Goal: Transaction & Acquisition: Obtain resource

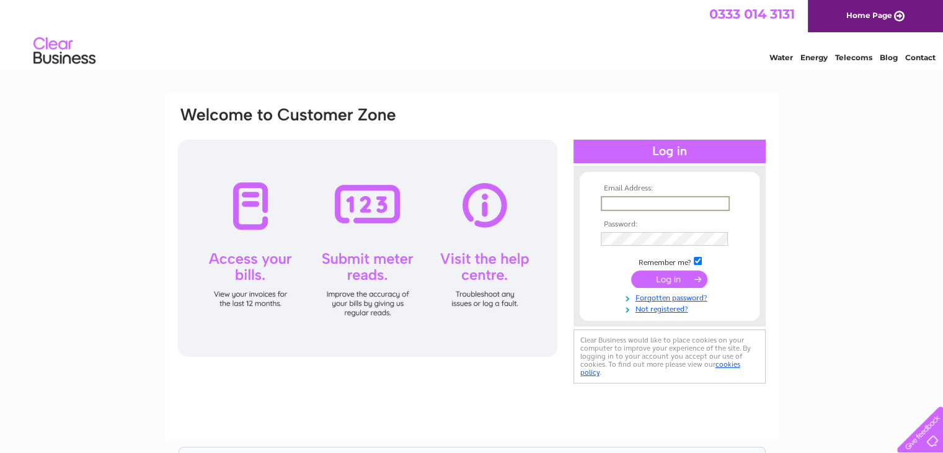
click at [651, 209] on input "text" at bounding box center [665, 203] width 129 height 15
type input "[EMAIL_ADDRESS][DOMAIN_NAME]"
click at [631, 270] on input "submit" at bounding box center [669, 278] width 76 height 17
click at [700, 199] on input "text" at bounding box center [665, 203] width 129 height 15
type input "[EMAIL_ADDRESS][DOMAIN_NAME]"
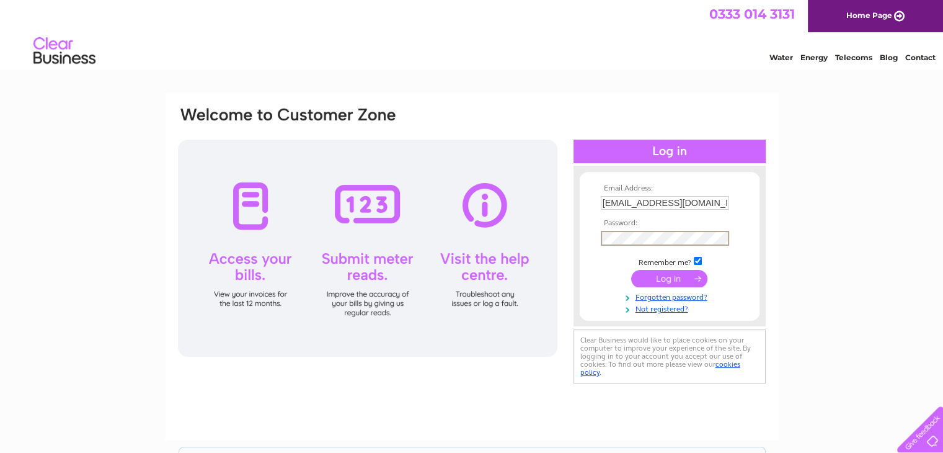
click at [631, 270] on input "submit" at bounding box center [669, 278] width 76 height 17
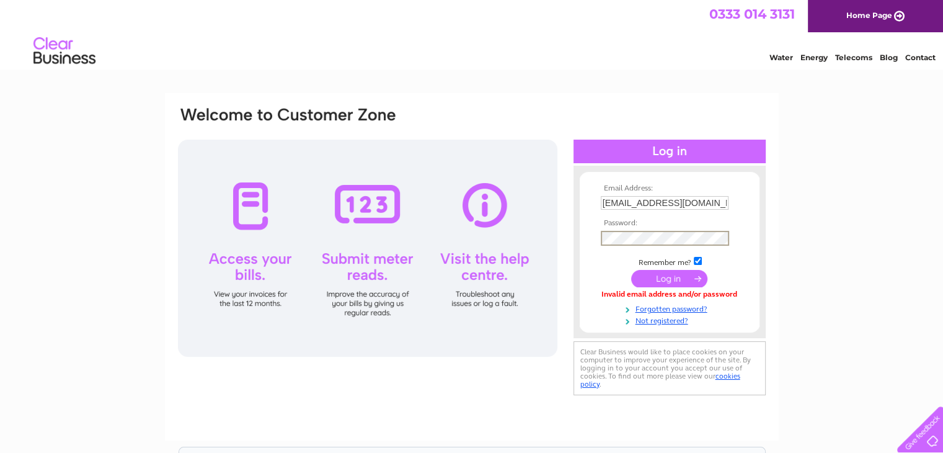
click at [631, 270] on input "submit" at bounding box center [669, 278] width 76 height 17
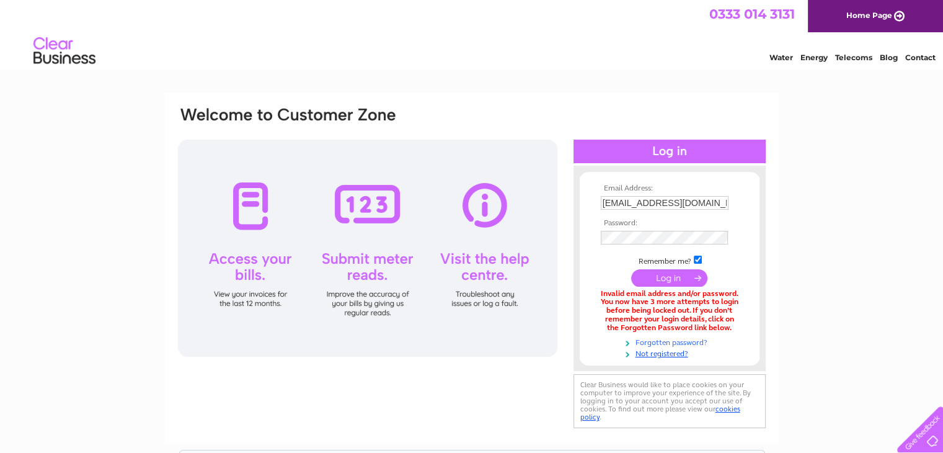
click at [684, 342] on link "Forgotten password?" at bounding box center [671, 341] width 141 height 12
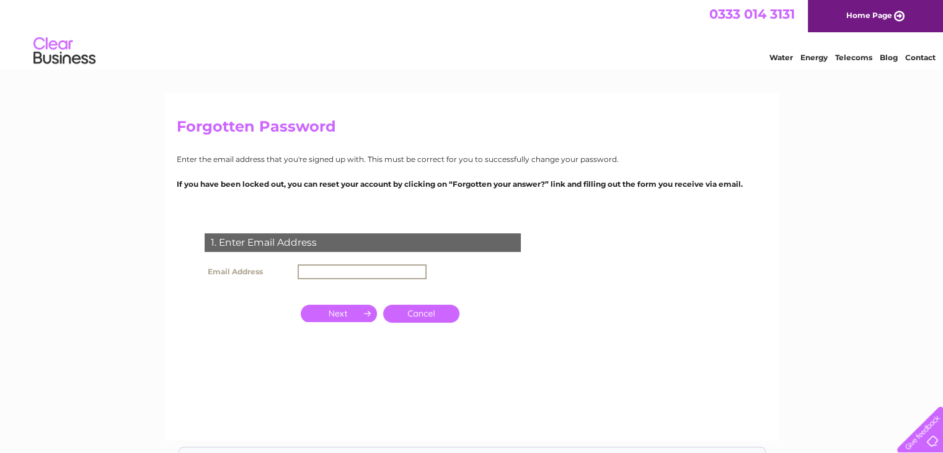
click at [373, 274] on input "text" at bounding box center [362, 271] width 129 height 15
type input "[EMAIL_ADDRESS][DOMAIN_NAME]"
click at [344, 313] on input "button" at bounding box center [339, 311] width 76 height 17
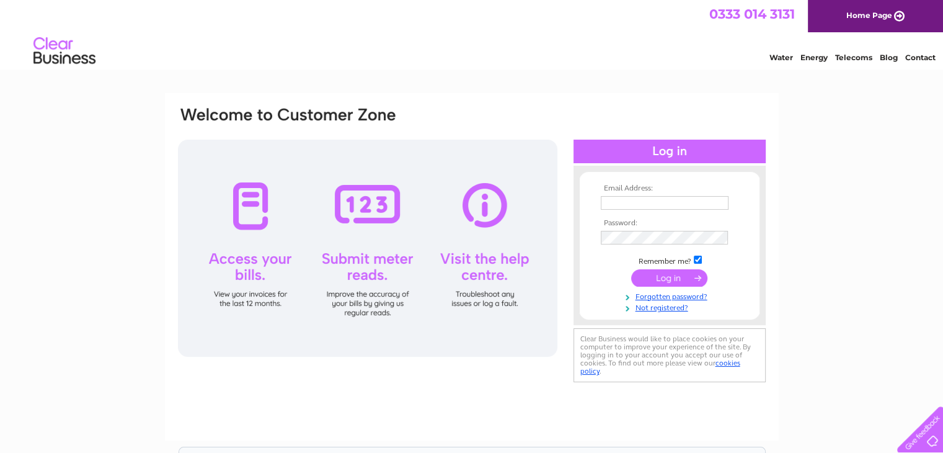
click at [636, 199] on input "text" at bounding box center [665, 203] width 128 height 14
type input "[EMAIL_ADDRESS][DOMAIN_NAME]"
click at [631, 270] on input "submit" at bounding box center [669, 278] width 76 height 17
click at [697, 299] on link "Forgotten password?" at bounding box center [671, 296] width 141 height 12
click at [807, 261] on div "Email Address: bijukyohannan@gmail.com Password: Forgotten password?" at bounding box center [471, 372] width 943 height 559
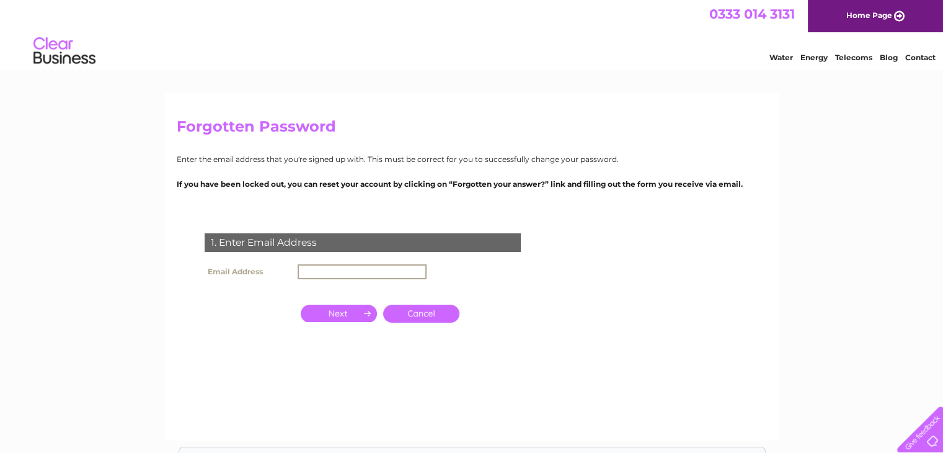
click at [409, 273] on input "text" at bounding box center [362, 271] width 129 height 15
type input "[EMAIL_ADDRESS][DOMAIN_NAME]"
click at [345, 317] on input "button" at bounding box center [339, 311] width 76 height 17
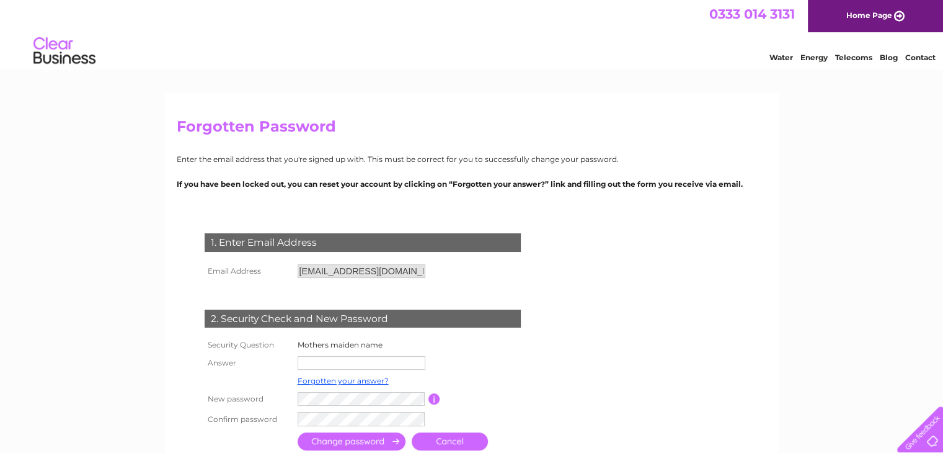
scroll to position [260, 0]
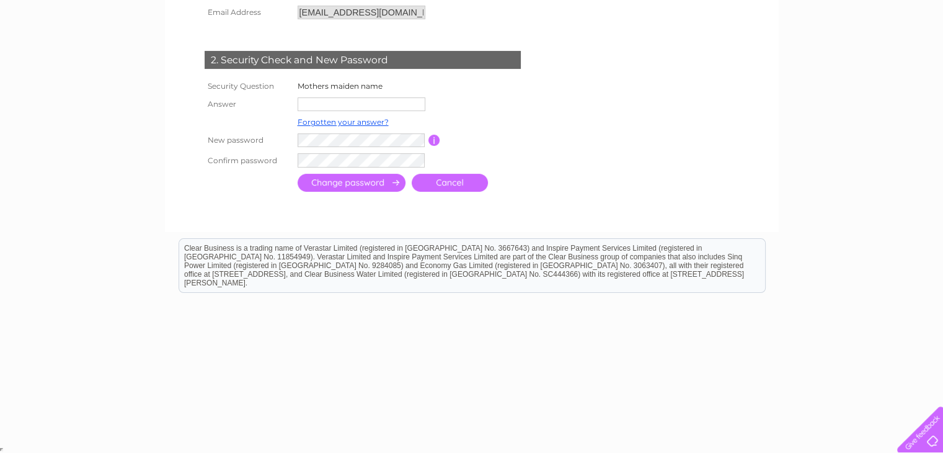
click at [381, 100] on input "text" at bounding box center [362, 104] width 128 height 14
type input "[PERSON_NAME]"
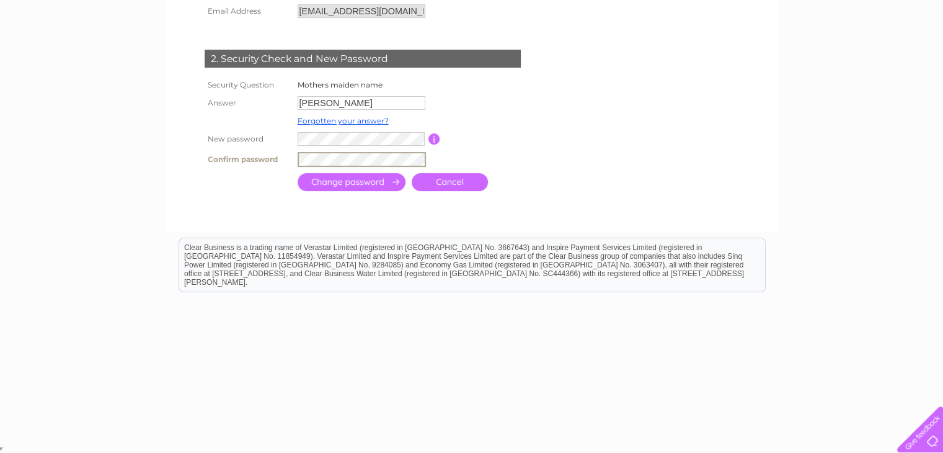
click at [298, 173] on input "submit" at bounding box center [352, 182] width 108 height 18
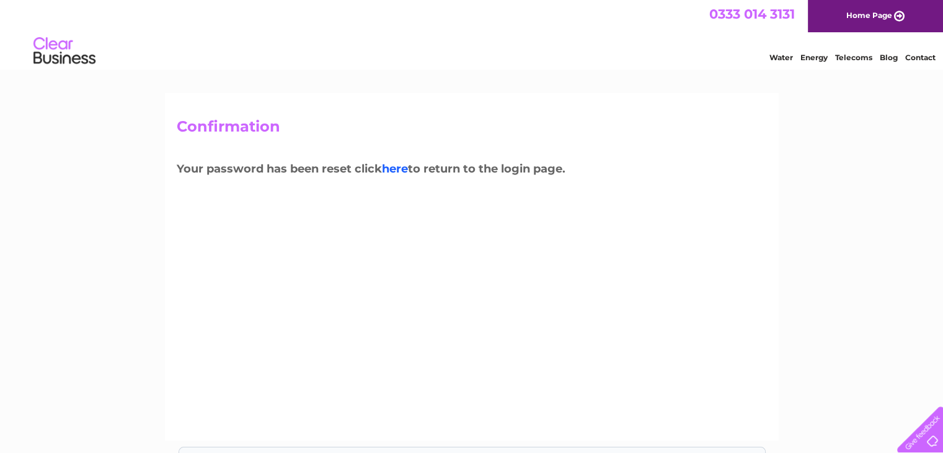
click at [402, 169] on link "here" at bounding box center [395, 169] width 26 height 14
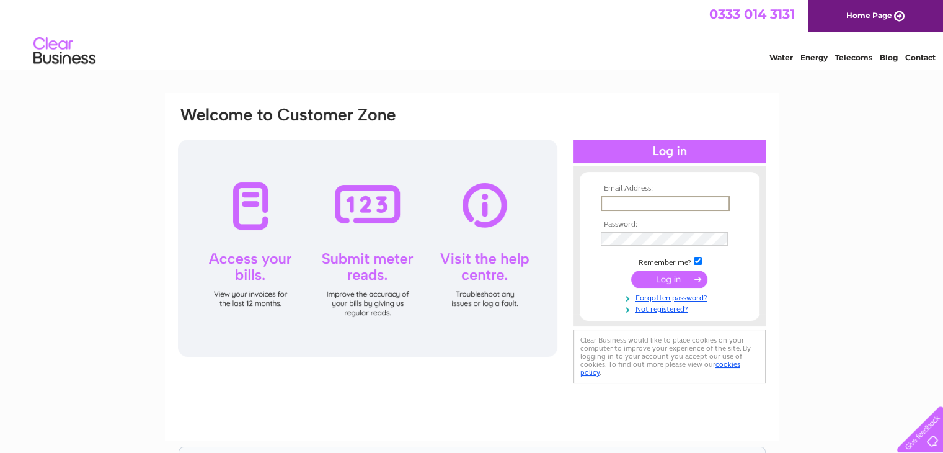
click at [635, 202] on input "text" at bounding box center [665, 203] width 129 height 15
type input "bijukyohannan@gmail.com"
click at [631, 270] on input "submit" at bounding box center [669, 278] width 76 height 17
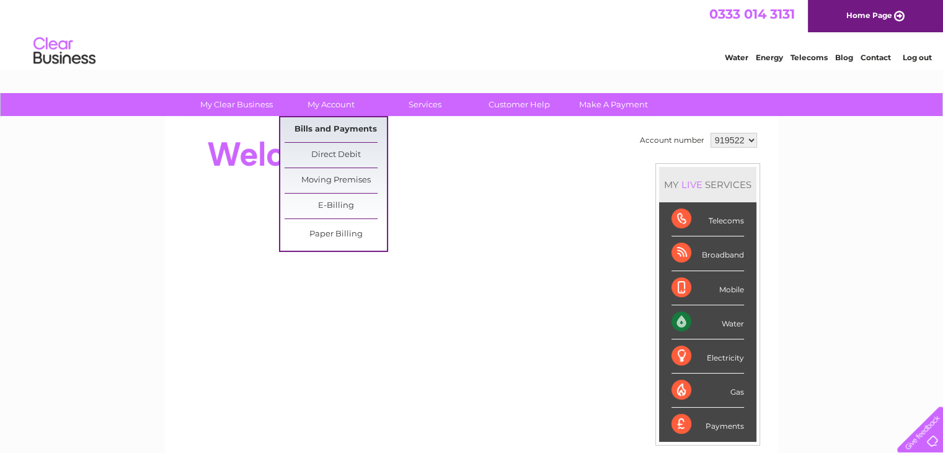
click at [341, 135] on link "Bills and Payments" at bounding box center [336, 129] width 102 height 25
click at [335, 125] on link "Bills and Payments" at bounding box center [336, 129] width 102 height 25
click at [367, 127] on link "Bills and Payments" at bounding box center [336, 129] width 102 height 25
click at [335, 126] on link "Bills and Payments" at bounding box center [336, 129] width 102 height 25
click at [337, 130] on link "Bills and Payments" at bounding box center [336, 129] width 102 height 25
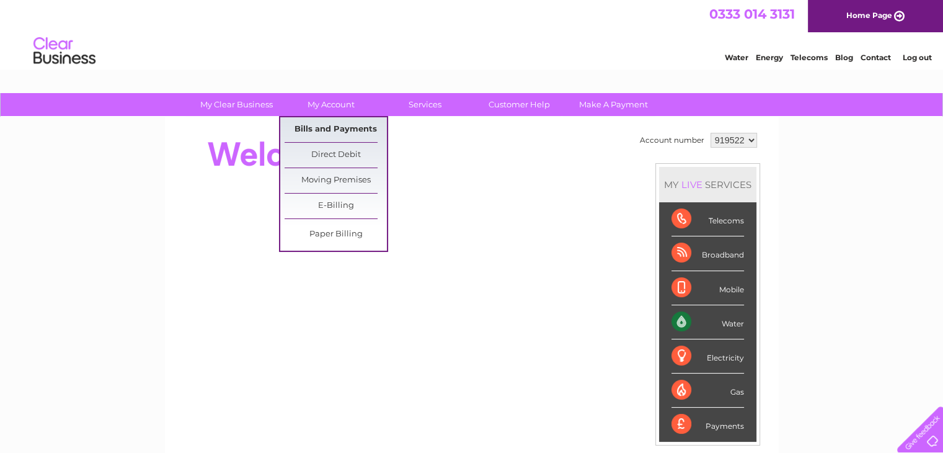
click at [319, 125] on link "Bills and Payments" at bounding box center [336, 129] width 102 height 25
click at [335, 127] on link "Bills and Payments" at bounding box center [336, 129] width 102 height 25
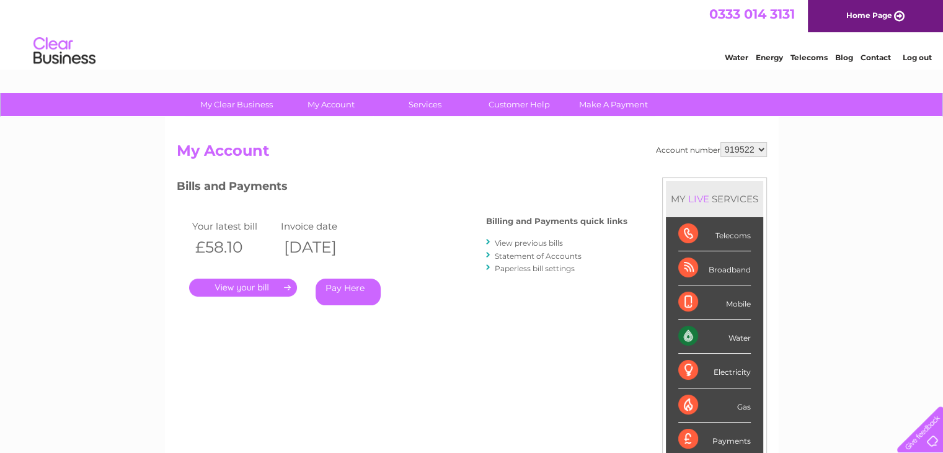
click at [246, 291] on link "." at bounding box center [243, 287] width 108 height 18
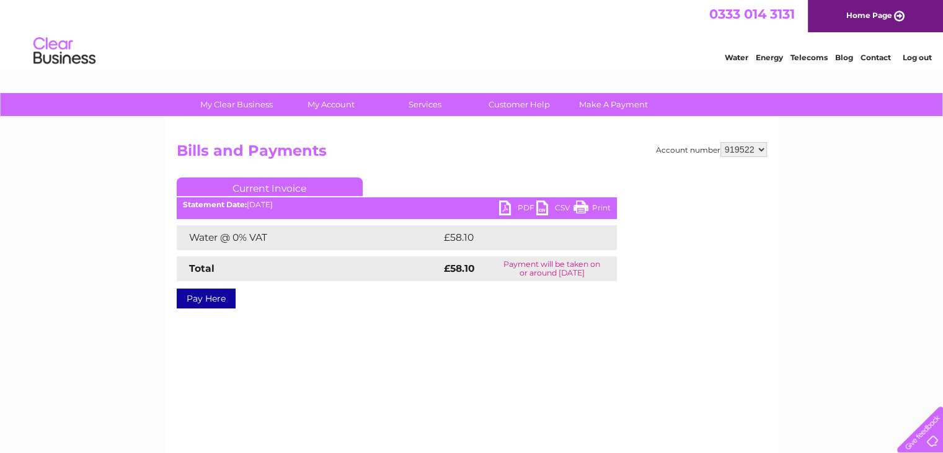
click at [528, 206] on link "PDF" at bounding box center [517, 209] width 37 height 18
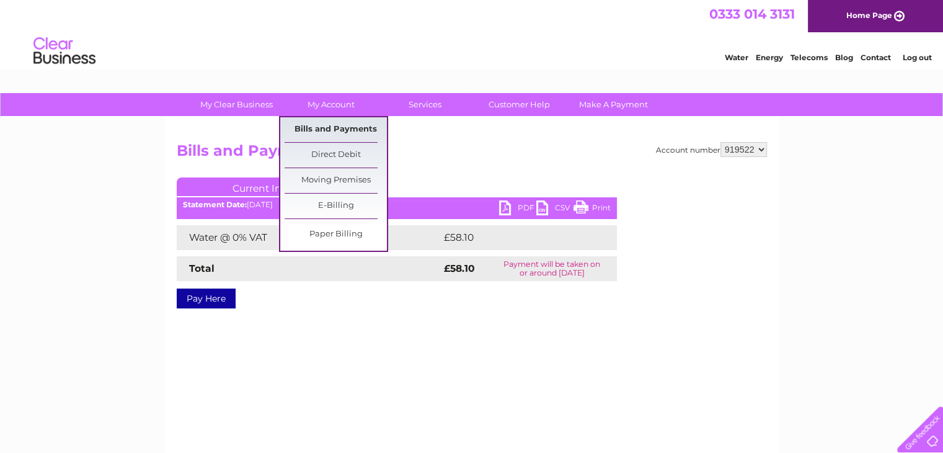
click at [337, 132] on link "Bills and Payments" at bounding box center [336, 129] width 102 height 25
click at [342, 123] on link "Bills and Payments" at bounding box center [336, 129] width 102 height 25
click at [303, 131] on link "Bills and Payments" at bounding box center [336, 129] width 102 height 25
click at [327, 129] on link "Bills and Payments" at bounding box center [336, 129] width 102 height 25
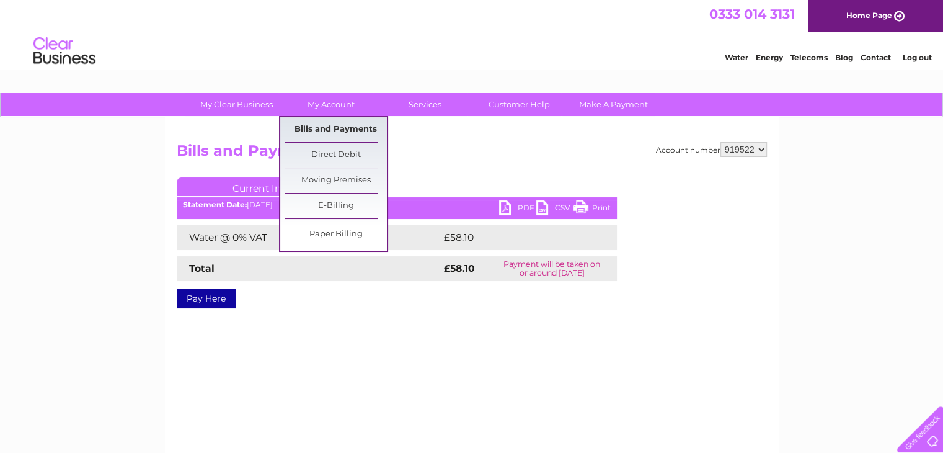
click at [327, 129] on link "Bills and Payments" at bounding box center [336, 129] width 102 height 25
click at [353, 125] on link "Bills and Payments" at bounding box center [336, 129] width 102 height 25
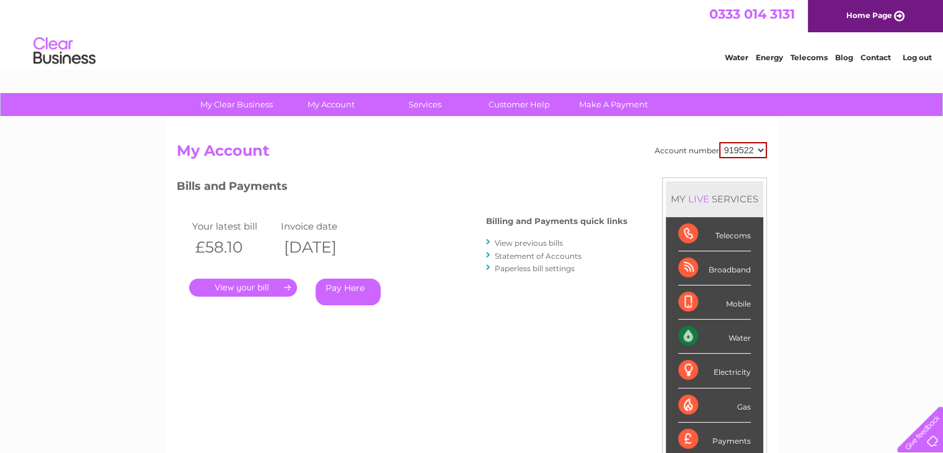
click at [541, 239] on link "View previous bills" at bounding box center [529, 242] width 68 height 9
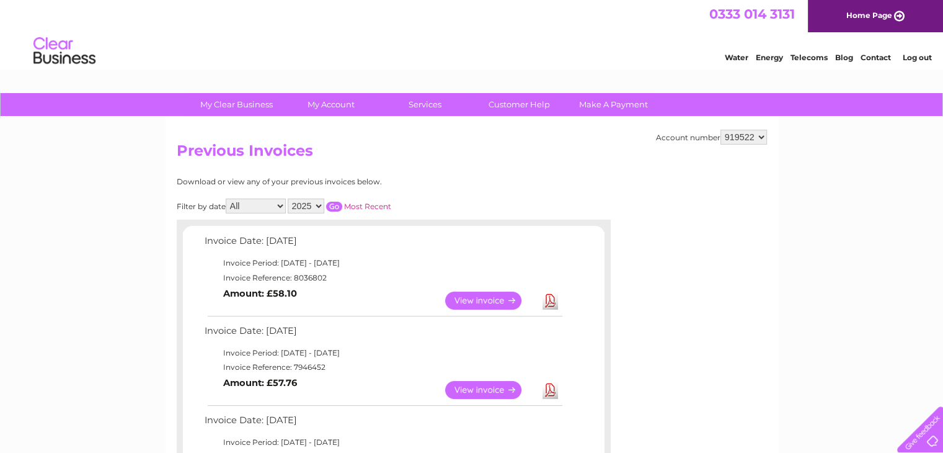
click at [550, 392] on link "Download" at bounding box center [551, 390] width 16 height 18
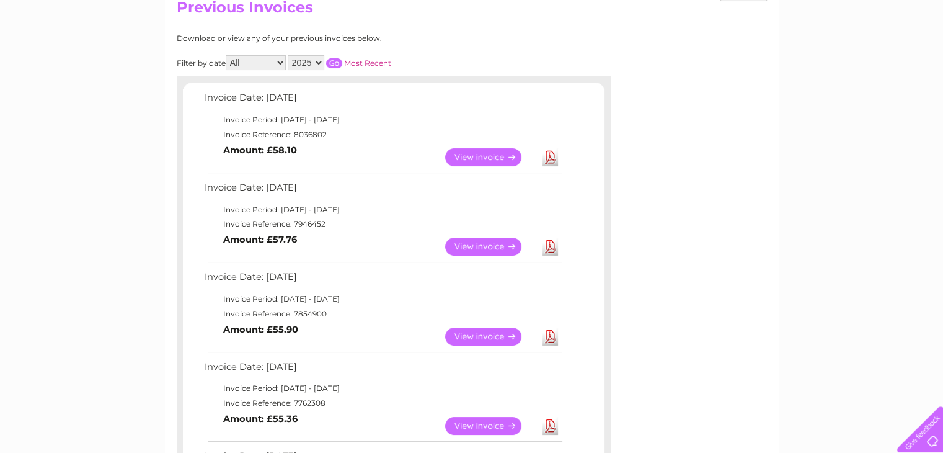
scroll to position [149, 0]
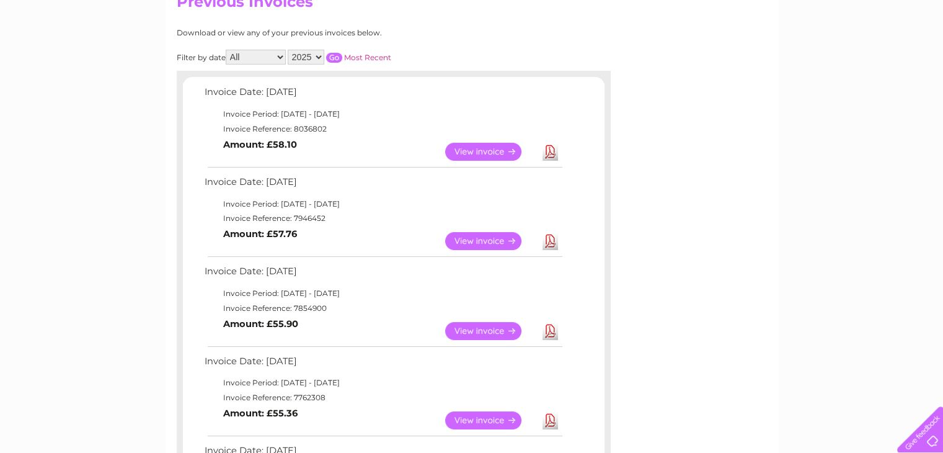
click at [548, 333] on link "Download" at bounding box center [551, 331] width 16 height 18
